Goal: Task Accomplishment & Management: Manage account settings

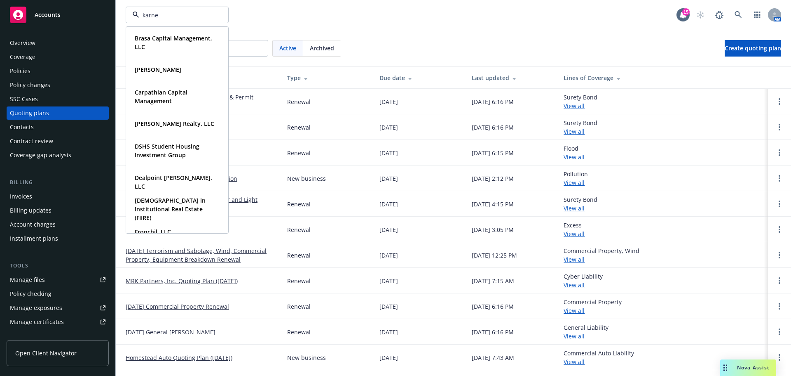
type input "[PERSON_NAME]"
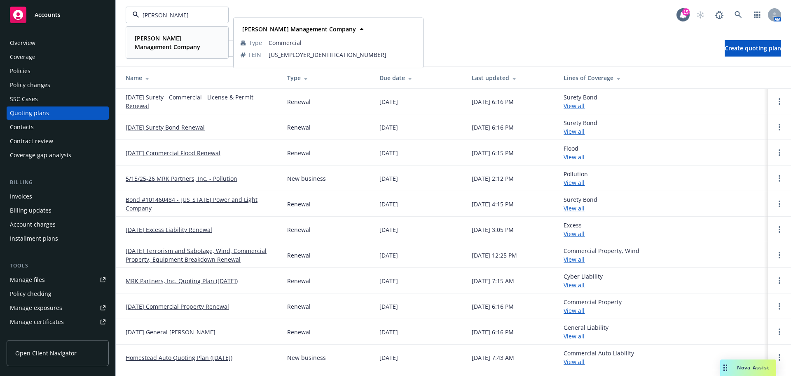
click at [146, 42] on strong "[PERSON_NAME] Management Company" at bounding box center [168, 42] width 66 height 16
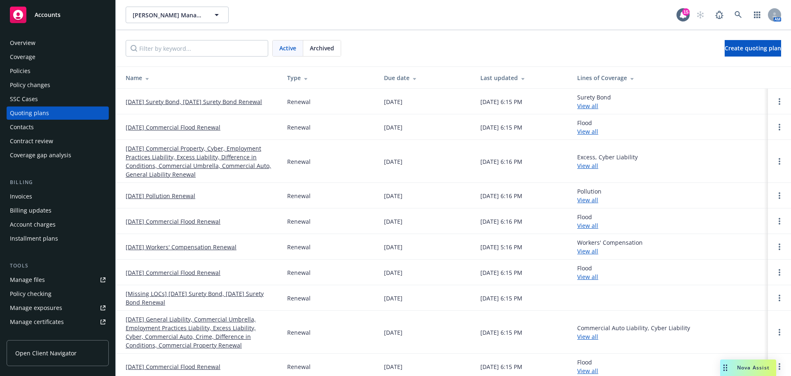
click at [34, 87] on div "Policy changes" at bounding box center [30, 84] width 40 height 13
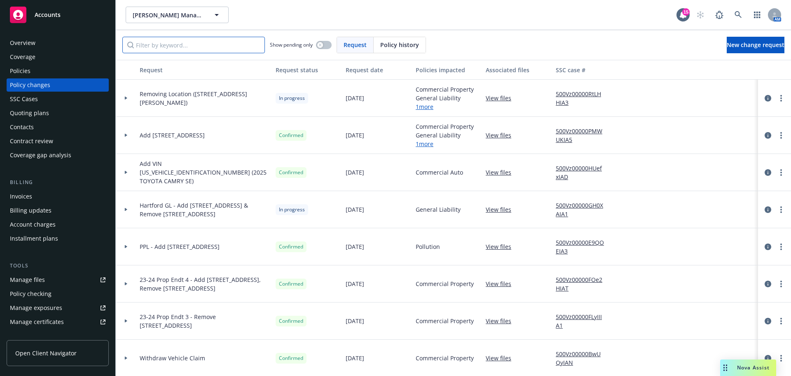
click at [223, 47] on input "Filter by keyword..." at bounding box center [193, 45] width 143 height 16
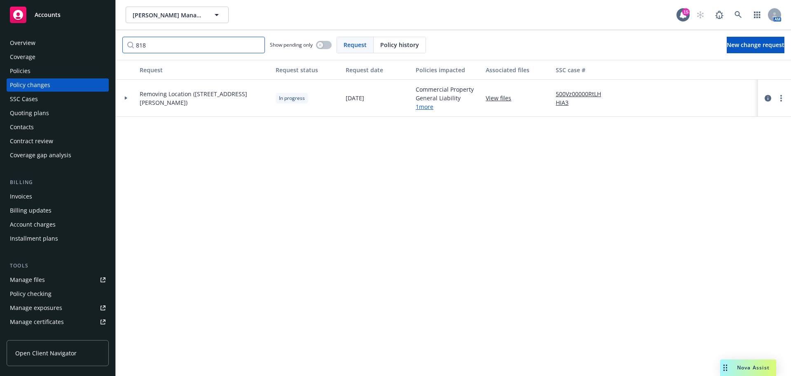
type input "818"
click at [127, 102] on div at bounding box center [126, 98] width 21 height 37
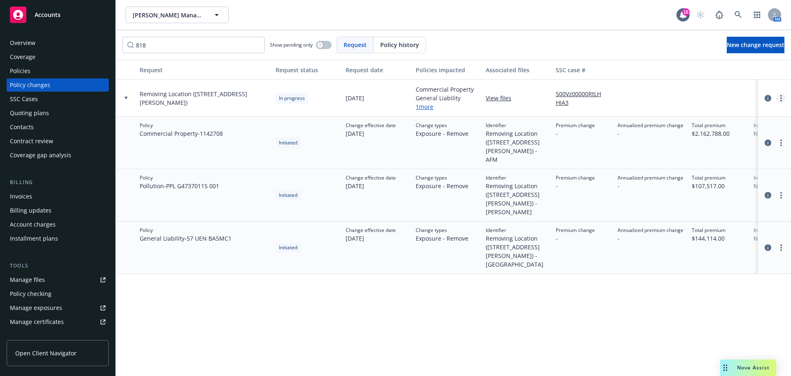
click at [781, 94] on link "more" at bounding box center [782, 98] width 10 height 10
click at [693, 162] on link "Resume workflow" at bounding box center [715, 164] width 141 height 16
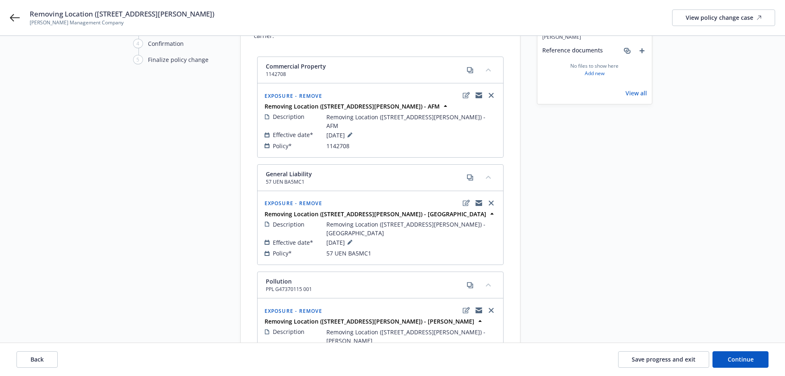
scroll to position [82, 0]
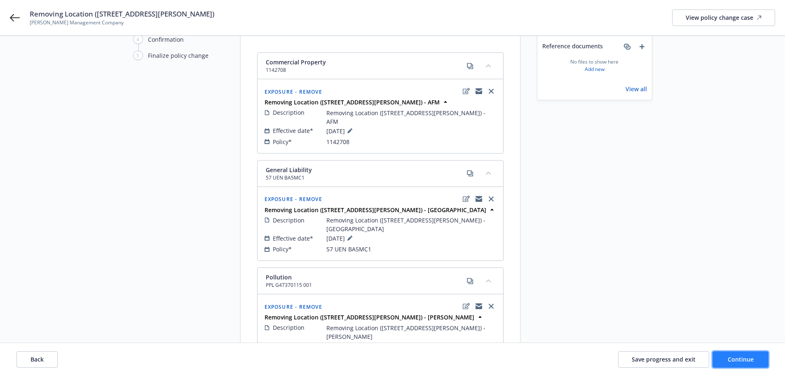
click at [732, 362] on span "Continue" at bounding box center [741, 359] width 26 height 8
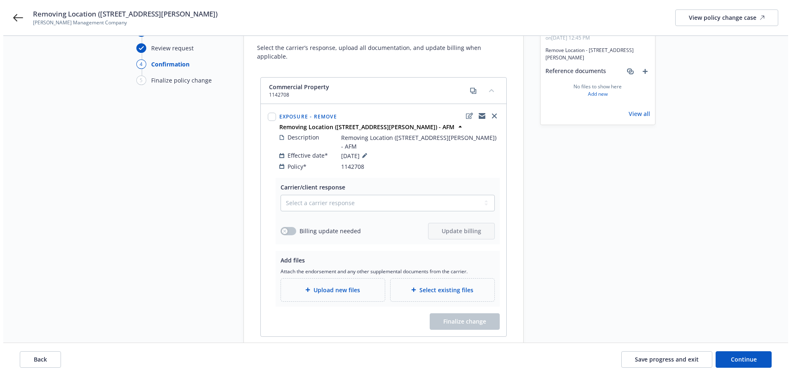
scroll to position [41, 0]
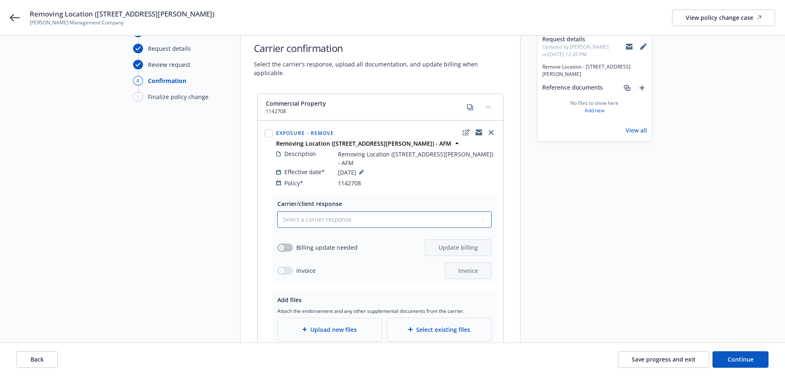
drag, startPoint x: 367, startPoint y: 203, endPoint x: 355, endPoint y: 206, distance: 12.2
click at [366, 211] on select "Select a carrier response Accepted Accepted with revision No endorsement needed…" at bounding box center [384, 219] width 214 height 16
select select "ACCEPTED"
click at [277, 211] on select "Select a carrier response Accepted Accepted with revision No endorsement needed…" at bounding box center [384, 219] width 214 height 16
click at [288, 243] on button "button" at bounding box center [285, 247] width 16 height 8
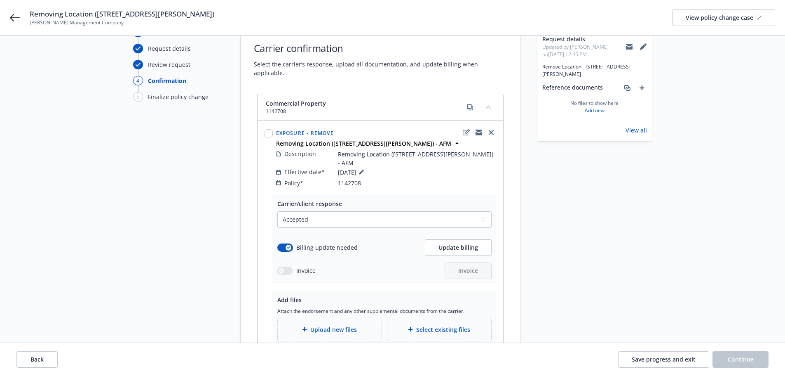
click at [327, 324] on div "Upload new files" at bounding box center [329, 328] width 91 height 9
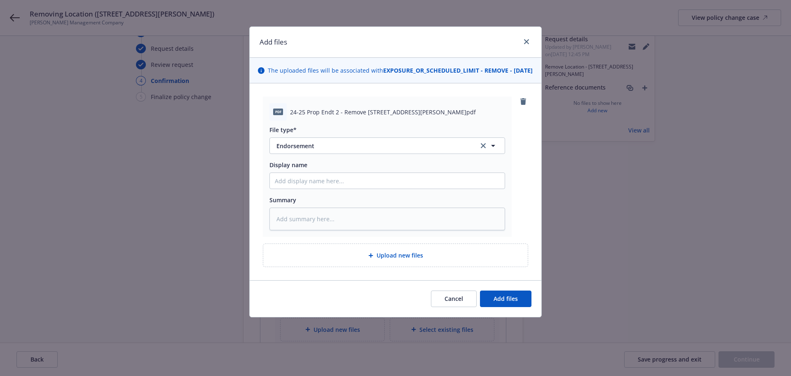
click at [325, 181] on div "Display name" at bounding box center [388, 174] width 236 height 28
click at [322, 188] on input "Display name" at bounding box center [387, 181] width 235 height 16
paste input "24-25 Prop Endt 2 - Remove [STREET_ADDRESS][PERSON_NAME]"
type textarea "x"
type input "24-25 Prop Endt 2 - Remove [STREET_ADDRESS][PERSON_NAME]"
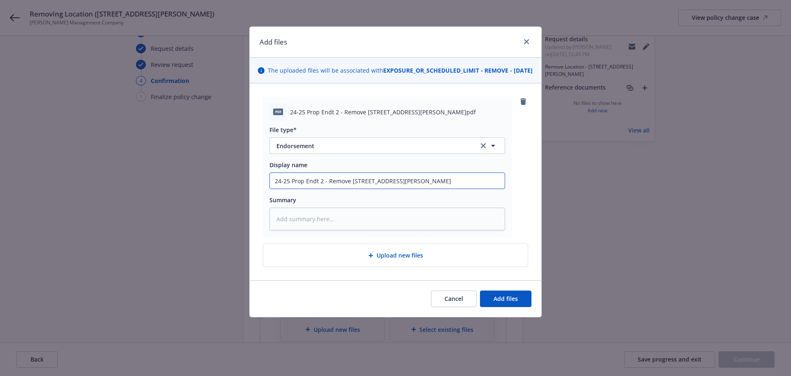
type textarea "x"
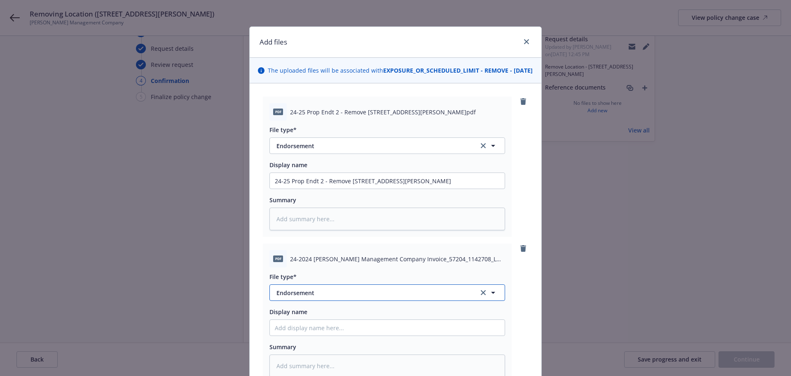
click at [329, 297] on span "Endorsement" at bounding box center [372, 292] width 191 height 9
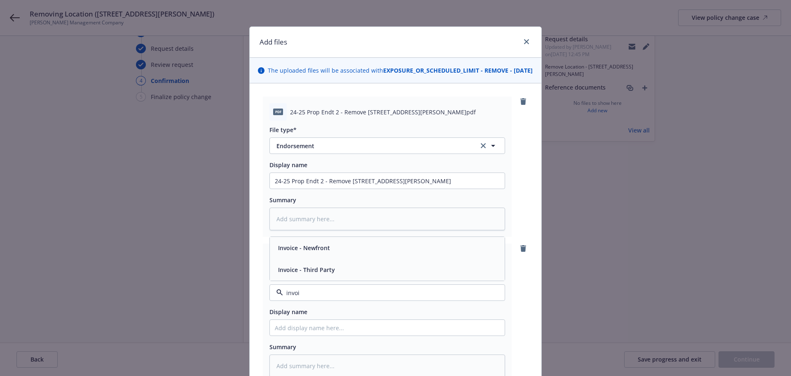
type input "invoic"
click at [368, 280] on div "Invoice - Third Party" at bounding box center [387, 269] width 235 height 22
click at [321, 332] on input "Display name" at bounding box center [387, 327] width 235 height 16
type textarea "x"
type input "("
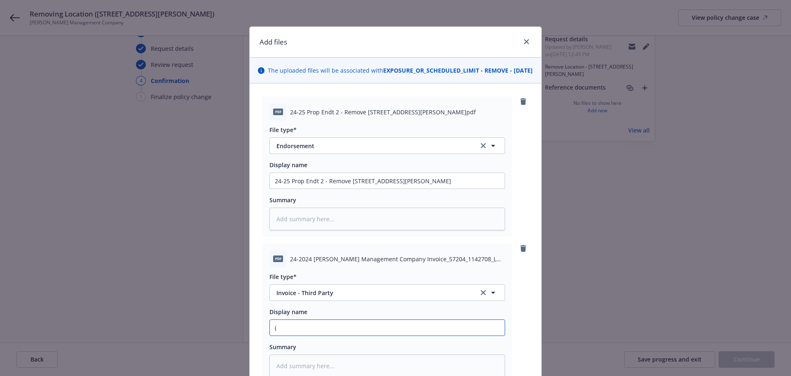
type textarea "x"
type input "(C"
type textarea "x"
type input "(Ca"
type textarea "x"
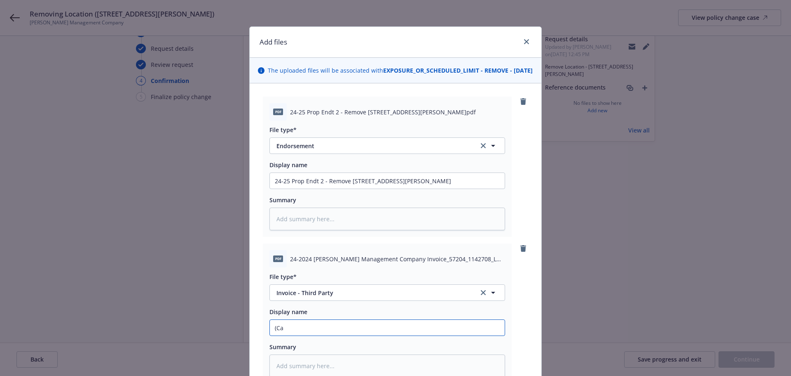
type input "(Car"
type textarea "x"
type input "([PERSON_NAME]"
type textarea "x"
type input "([PERSON_NAME]"
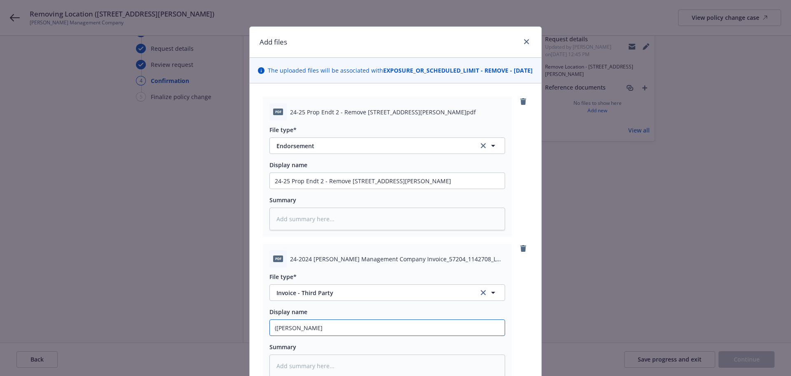
type textarea "x"
type input "([PERSON_NAME]"
type textarea "x"
type input "(Carrier"
type textarea "x"
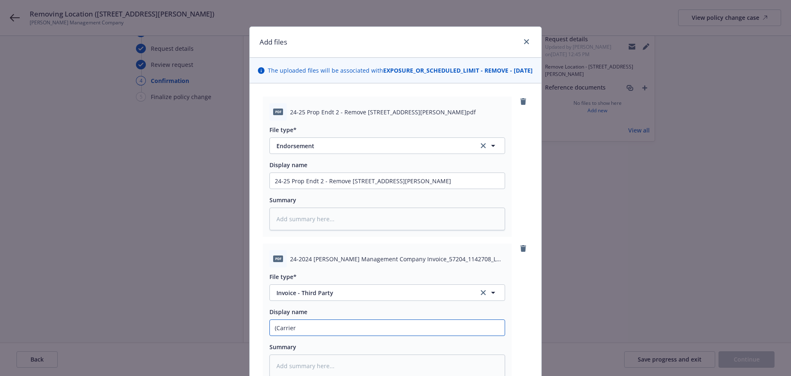
type input "(Carrier"
type textarea "x"
type input "(Carrier I"
type textarea "x"
type input "(Carrier In"
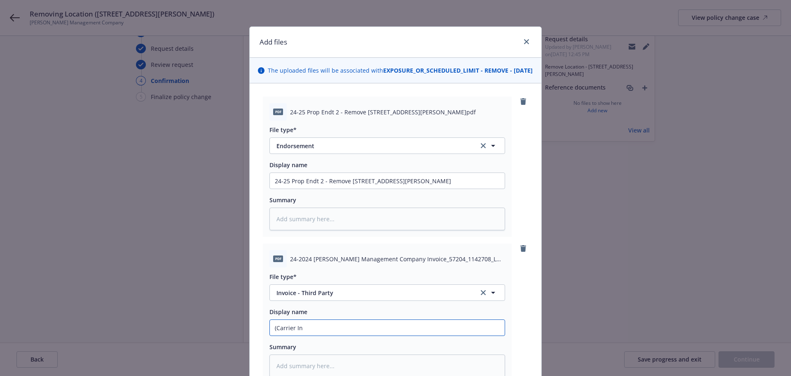
type textarea "x"
type input "(Carrier Inv"
type textarea "x"
type input "(Carrier Invo"
type textarea "x"
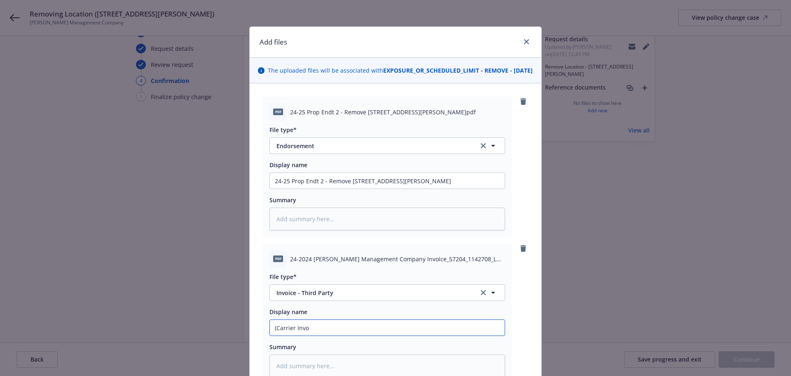
type input "(Carrier Invoi"
type textarea "x"
type input "(Carrier Invoic"
type textarea "x"
type input "(Carrier Invoice"
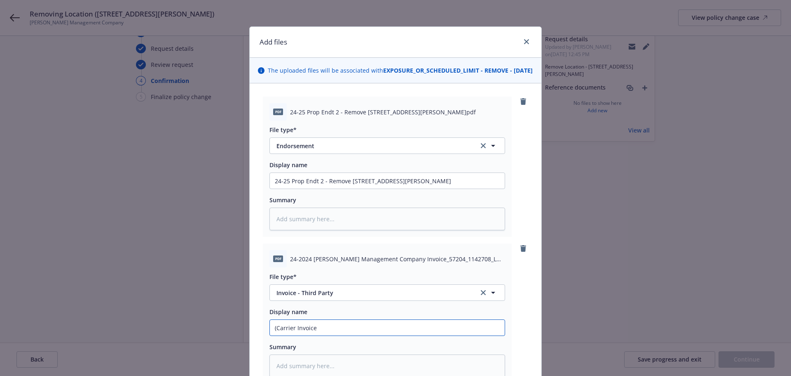
type textarea "x"
type input "(Carrier Invoice)"
type textarea "x"
type input "(Carrier Invoice)"
paste input "24-25 Prop Endt 2 - Remove [STREET_ADDRESS][PERSON_NAME]"
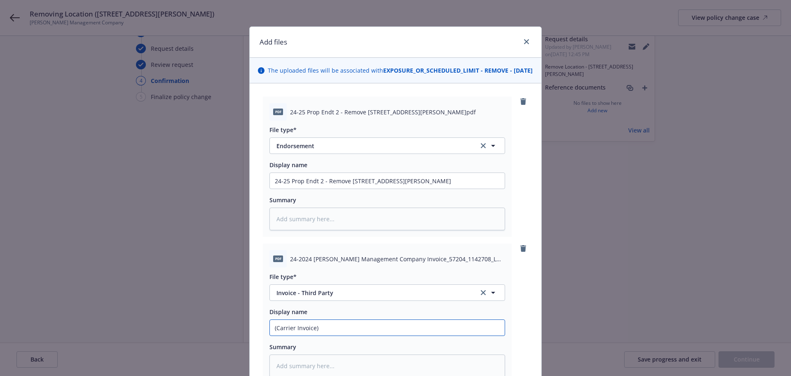
type textarea "x"
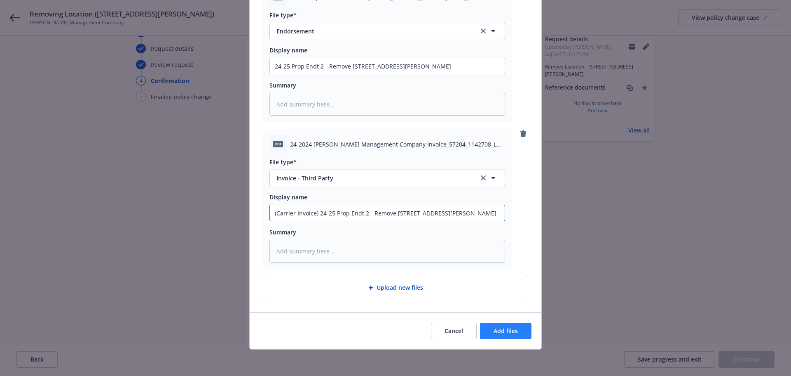
type input "(Carrier Invoice) 24-25 Prop Endt 2 - Remove [STREET_ADDRESS][PERSON_NAME]"
click at [513, 333] on span "Add files" at bounding box center [506, 330] width 24 height 8
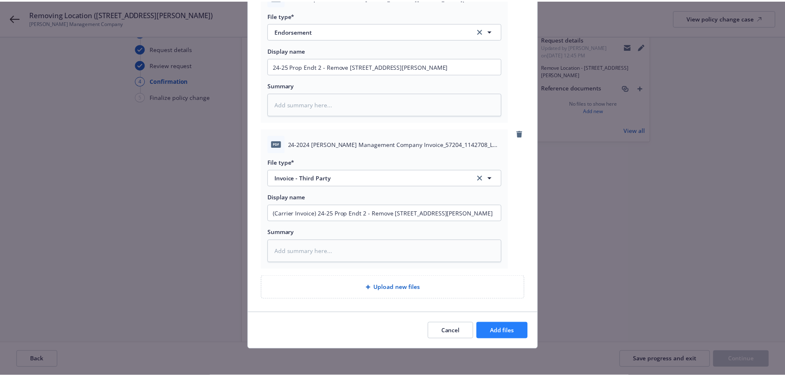
scroll to position [93, 0]
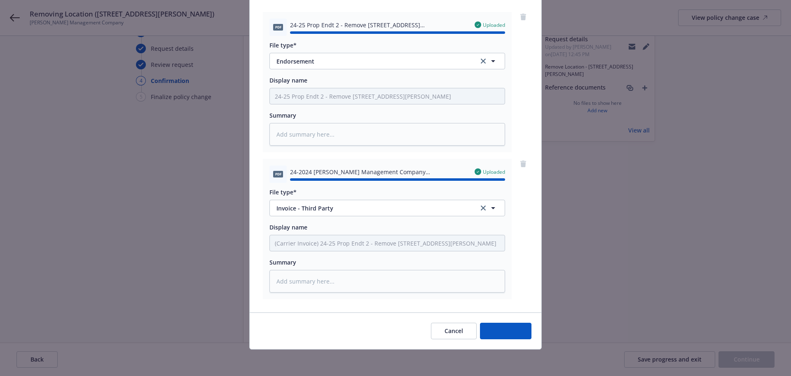
type textarea "x"
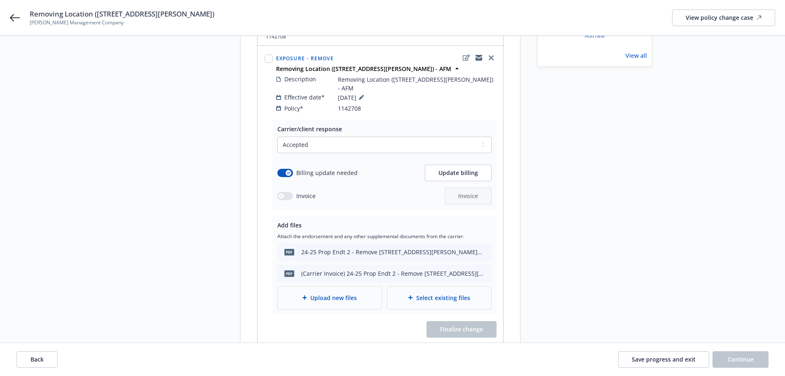
scroll to position [124, 0]
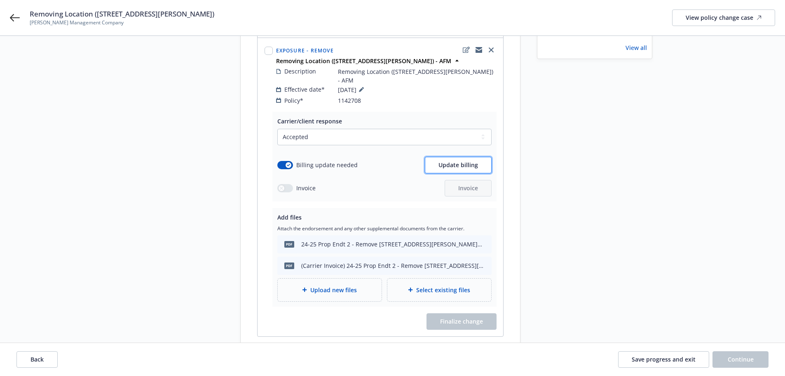
click at [466, 161] on span "Update billing" at bounding box center [459, 165] width 40 height 8
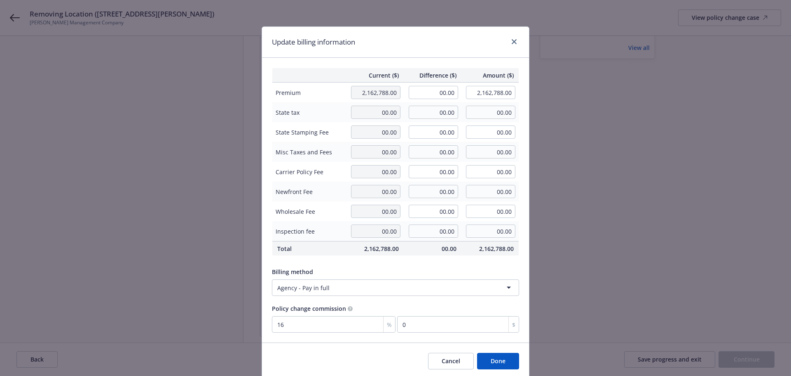
click at [430, 100] on td "00.00" at bounding box center [433, 92] width 58 height 20
click at [438, 96] on input "00.00" at bounding box center [433, 92] width 49 height 13
type input "4,045.00"
type input "2,166,833.00"
type input "647.2"
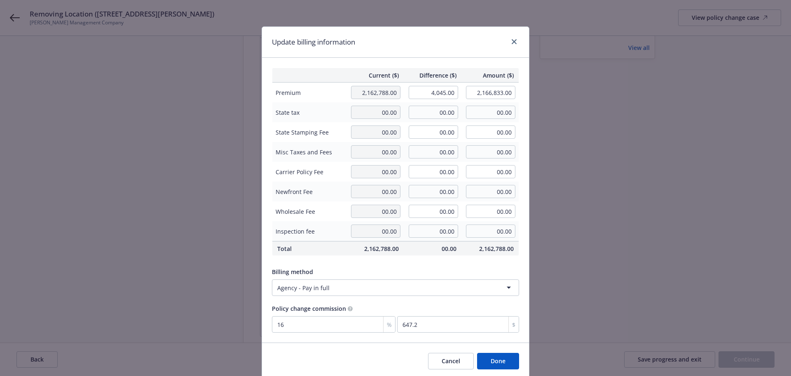
click at [592, 89] on div "Update billing information Current ($) Difference ($) Amount ($) Premium 2,162,…" at bounding box center [395, 188] width 791 height 376
click at [504, 362] on button "Done" at bounding box center [498, 360] width 42 height 16
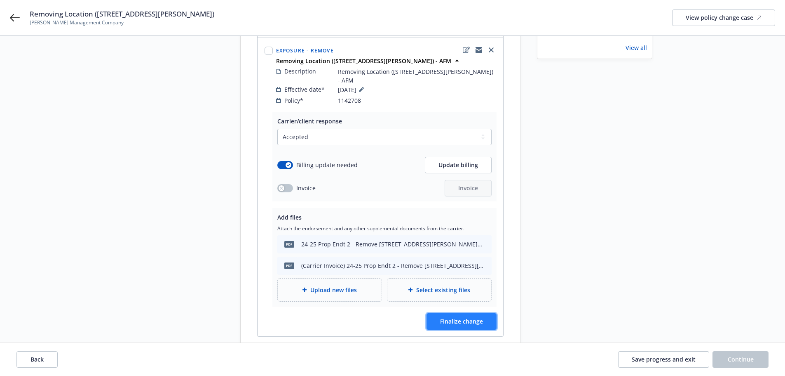
click at [457, 317] on span "Finalize change" at bounding box center [461, 321] width 43 height 8
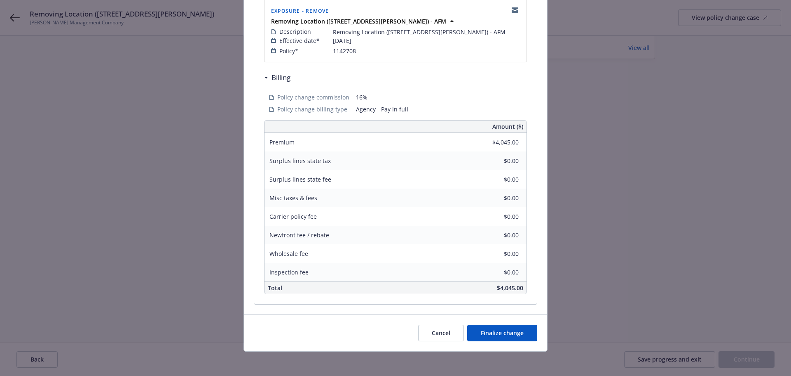
scroll to position [182, 0]
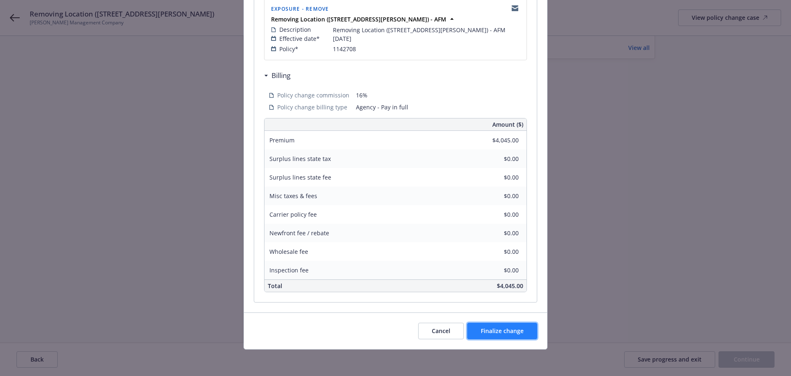
click at [477, 328] on button "Finalize change" at bounding box center [502, 330] width 70 height 16
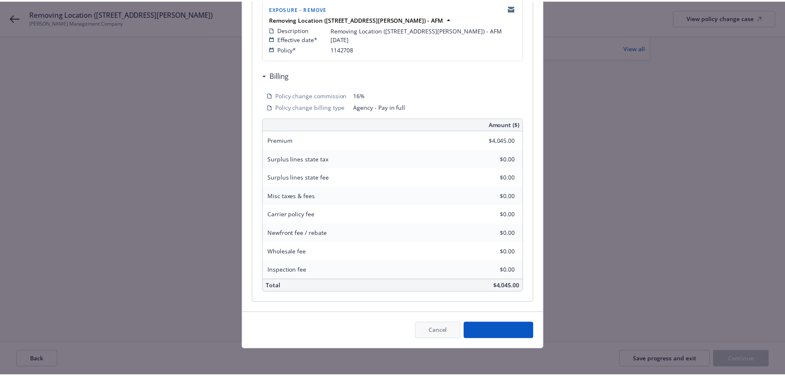
scroll to position [141, 0]
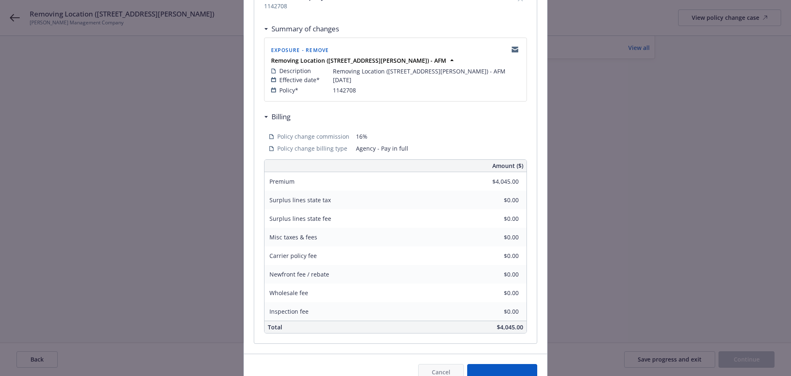
select select "ACCEPTED"
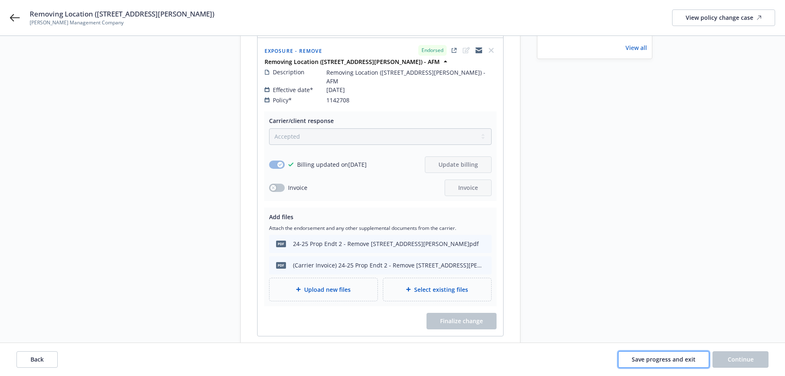
click at [698, 362] on button "Save progress and exit" at bounding box center [663, 359] width 91 height 16
